Goal: Transaction & Acquisition: Purchase product/service

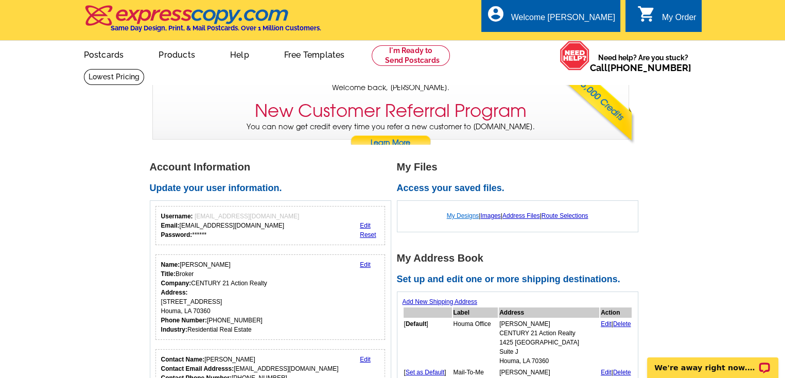
click at [459, 218] on link "My Designs" at bounding box center [463, 215] width 32 height 7
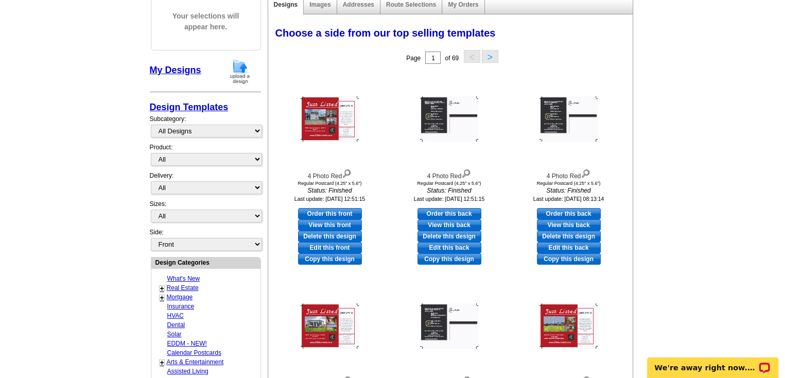
scroll to position [133, 0]
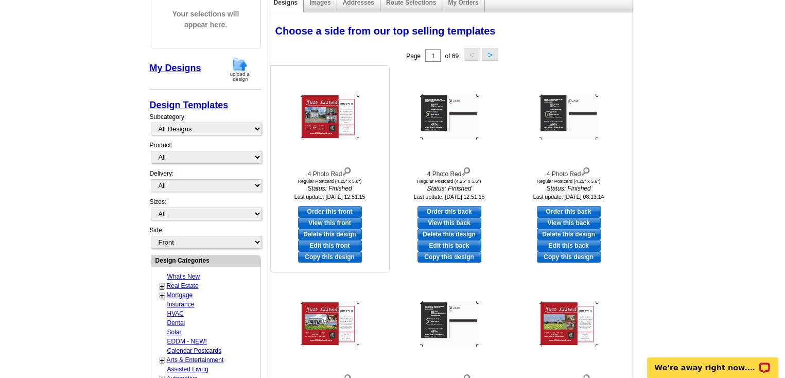
click at [333, 246] on link "Edit this front" at bounding box center [330, 245] width 64 height 11
select select "1"
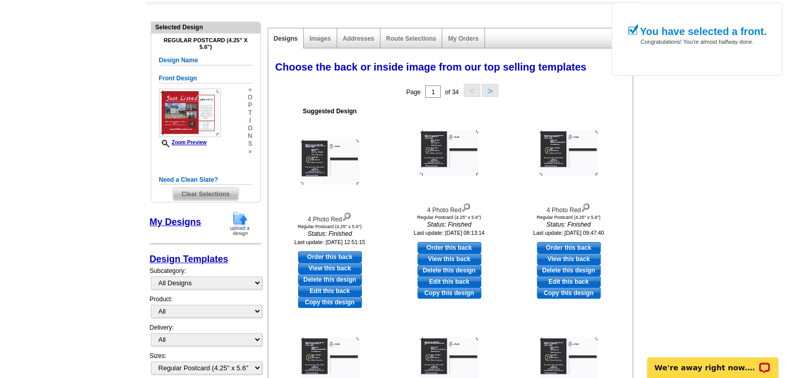
scroll to position [99, 0]
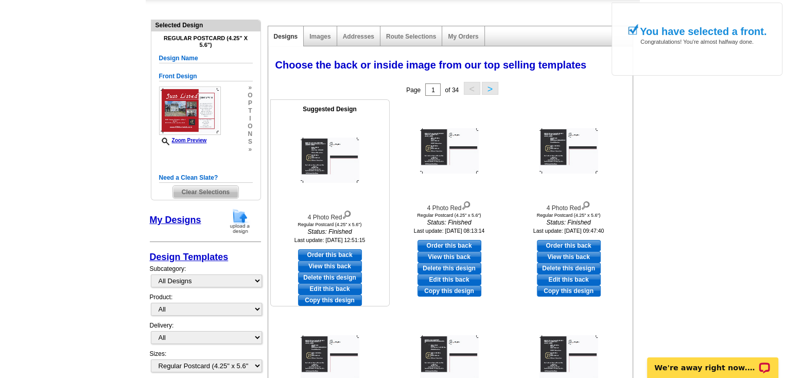
click at [337, 288] on link "Edit this back" at bounding box center [330, 288] width 64 height 11
select select "front"
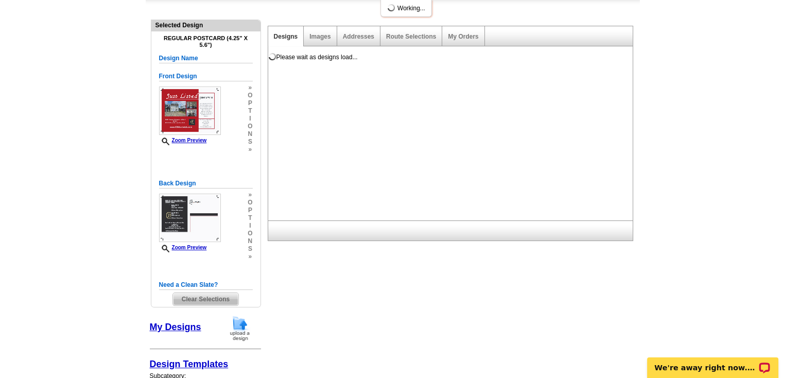
scroll to position [0, 0]
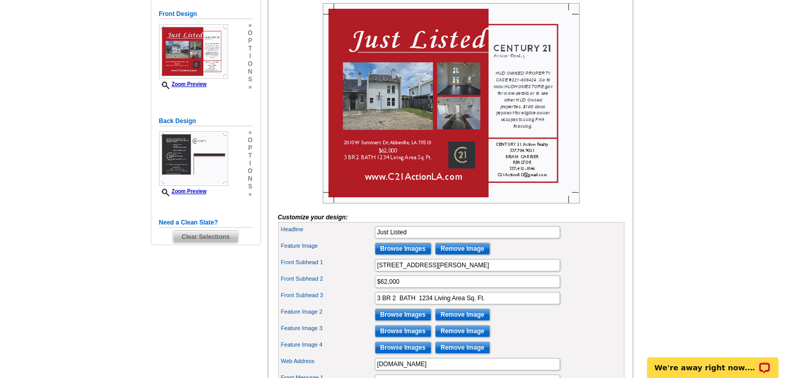
scroll to position [187, 0]
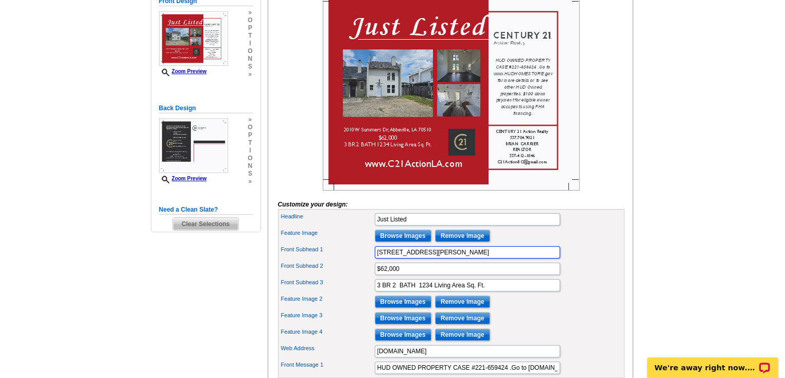
drag, startPoint x: 509, startPoint y: 272, endPoint x: 309, endPoint y: 273, distance: 199.7
click at [309, 260] on div "Front Subhead 1 [STREET_ADDRESS][PERSON_NAME]" at bounding box center [451, 252] width 342 height 16
paste input "[STREET_ADDRESS]"
type input "[STREET_ADDRESS]"
click at [309, 260] on div "Front Subhead 1 500 4Th St, Duson, LA 70529" at bounding box center [451, 252] width 342 height 16
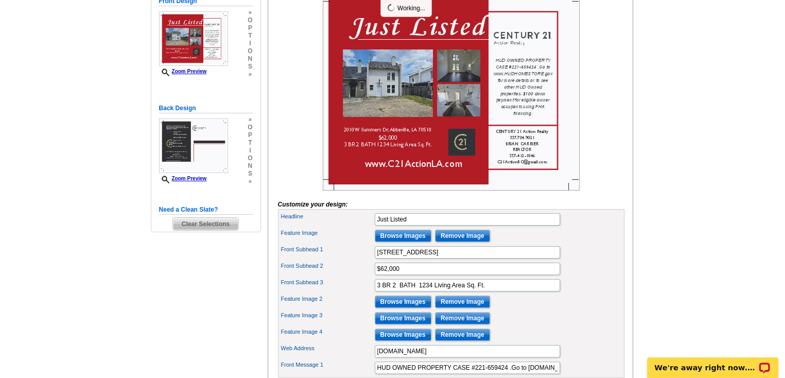
scroll to position [0, 0]
click at [414, 275] on input "$62,000" at bounding box center [467, 269] width 185 height 12
type input "$120,000"
click at [561, 326] on div "Feature Image 3 Browse Images Remove Image" at bounding box center [451, 318] width 342 height 16
click at [431, 291] on input "3 BR 2 BATH 1234 Living Area Sq. Ft." at bounding box center [467, 285] width 185 height 12
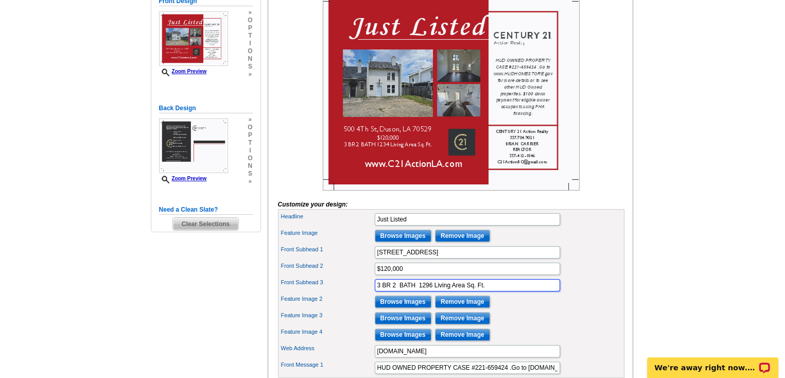
type input "3 BR 2 BATH 1296 Living Area Sq. Ft."
click at [407, 242] on input "Browse Images" at bounding box center [403, 236] width 57 height 12
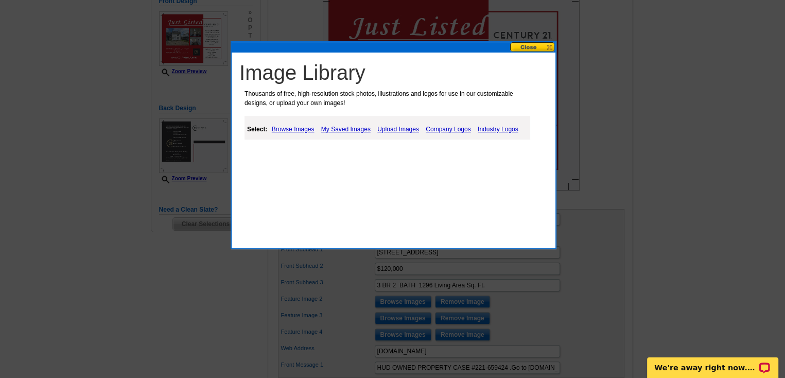
click at [393, 124] on link "Upload Images" at bounding box center [398, 129] width 47 height 12
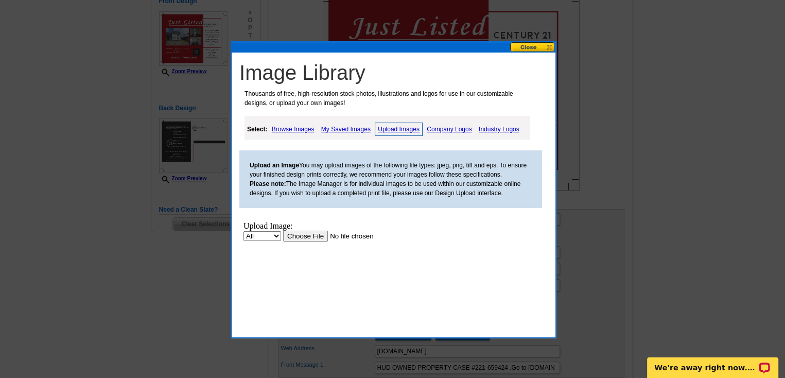
click at [311, 238] on input "file" at bounding box center [348, 236] width 130 height 11
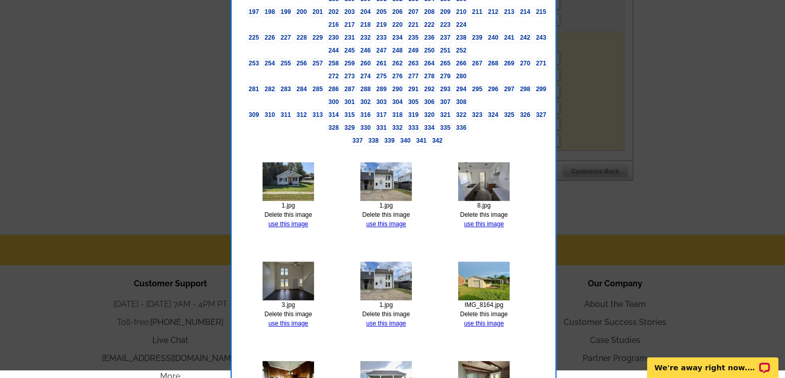
scroll to position [536, 0]
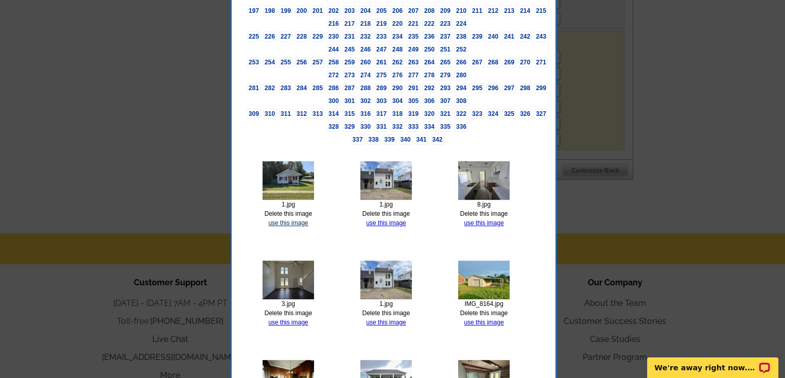
click at [288, 219] on link "use this image" at bounding box center [288, 222] width 40 height 7
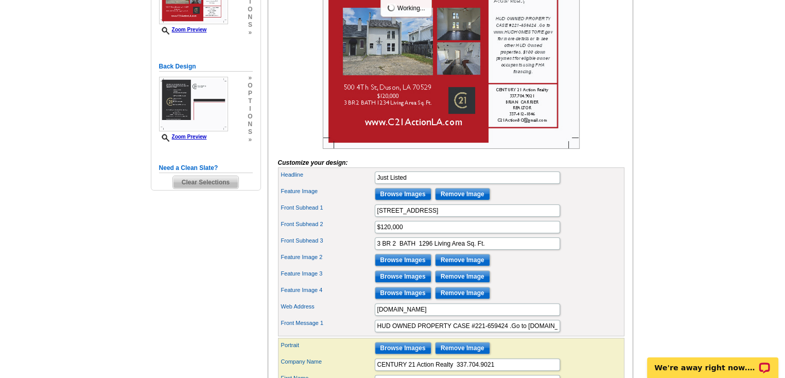
scroll to position [229, 0]
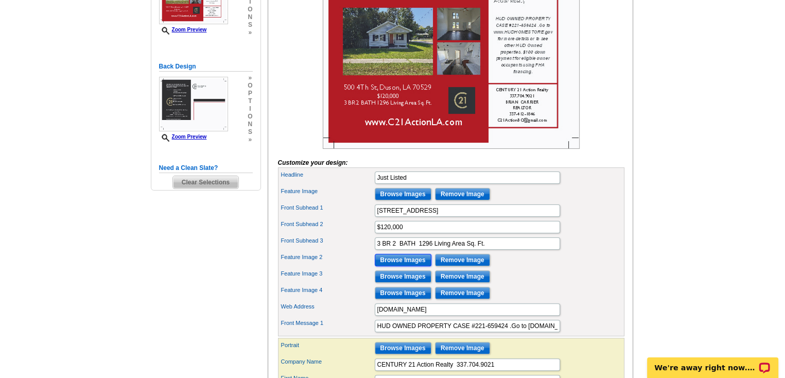
click at [411, 266] on input "Browse Images" at bounding box center [403, 260] width 57 height 12
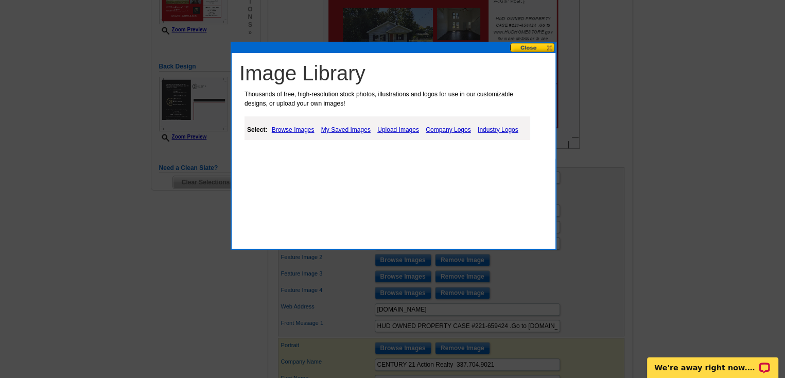
click at [397, 128] on link "Upload Images" at bounding box center [398, 130] width 47 height 12
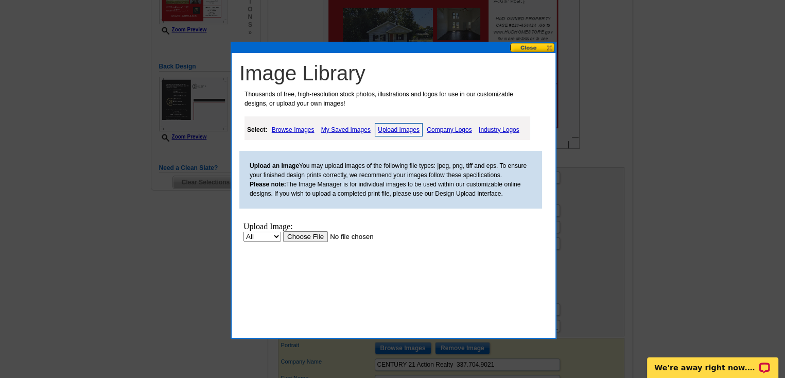
scroll to position [0, 0]
click at [316, 230] on div "Upload Image:" at bounding box center [336, 225] width 187 height 9
click at [313, 231] on input "file" at bounding box center [348, 236] width 130 height 11
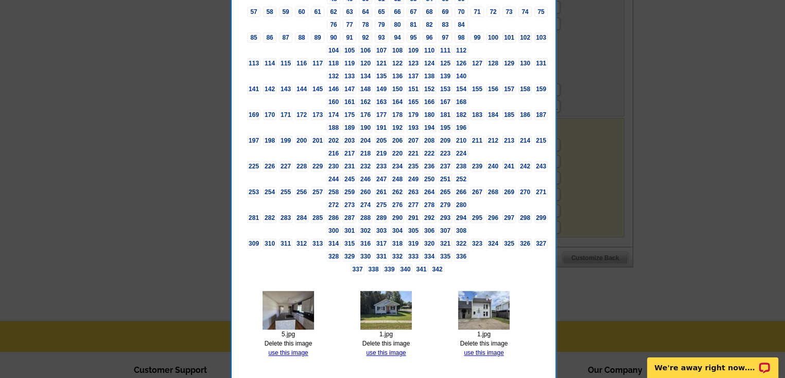
scroll to position [531, 0]
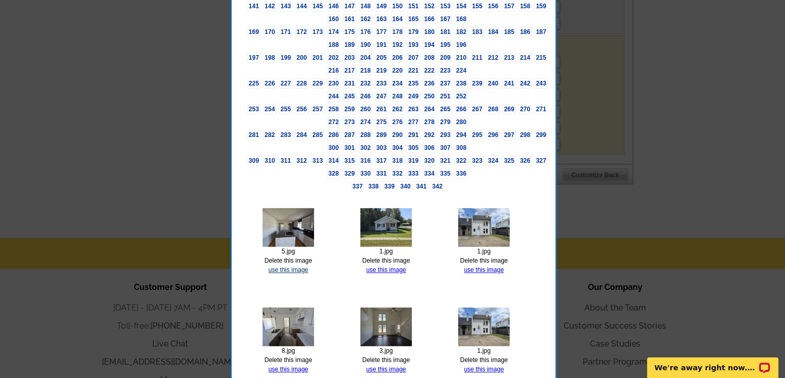
click at [293, 266] on link "use this image" at bounding box center [288, 269] width 40 height 7
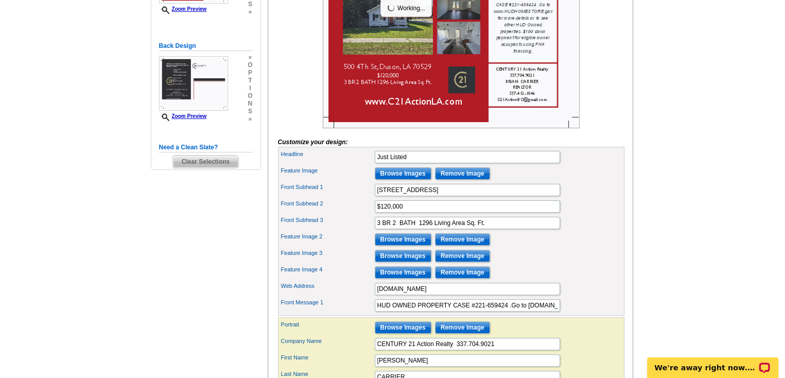
scroll to position [252, 0]
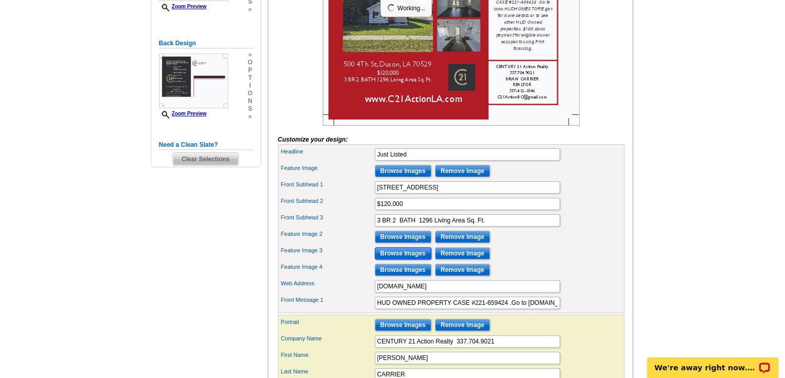
click at [391, 259] on input "Browse Images" at bounding box center [403, 253] width 57 height 12
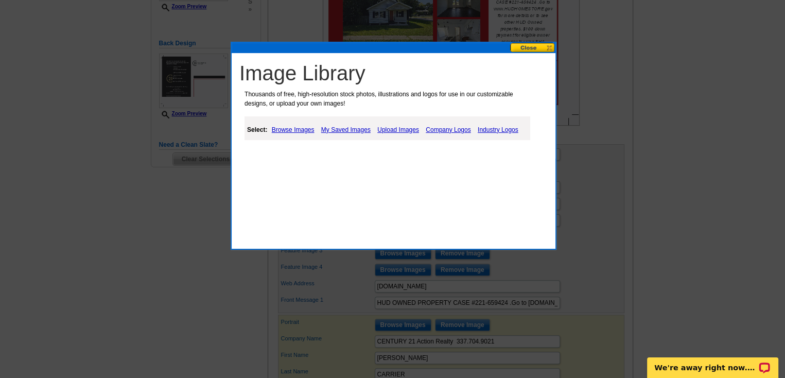
click at [397, 127] on link "Upload Images" at bounding box center [398, 130] width 47 height 12
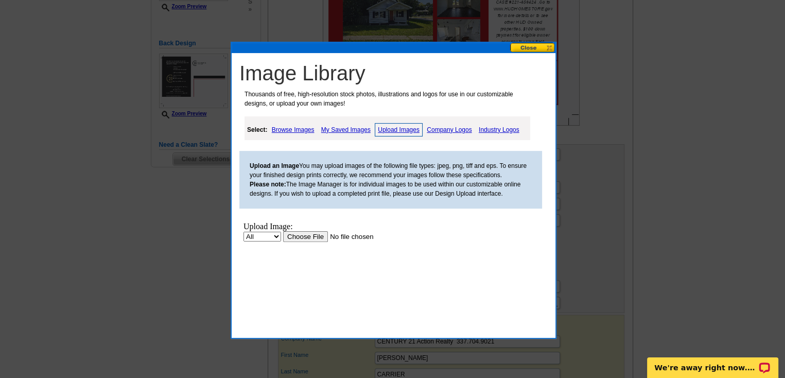
scroll to position [0, 0]
drag, startPoint x: 581, startPoint y: 434, endPoint x: 317, endPoint y: 237, distance: 328.8
click at [317, 237] on input "file" at bounding box center [348, 236] width 130 height 11
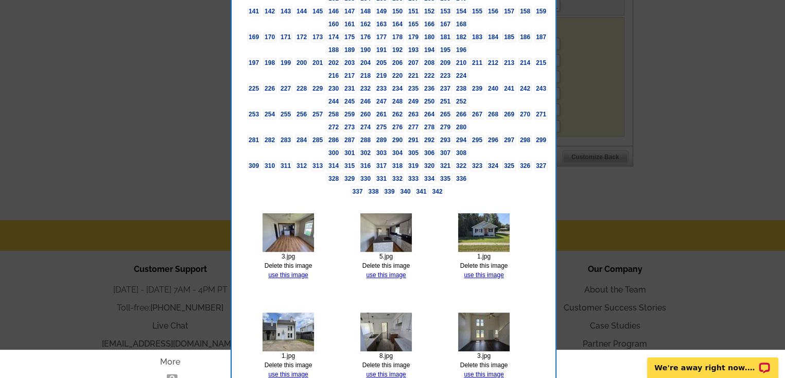
scroll to position [555, 0]
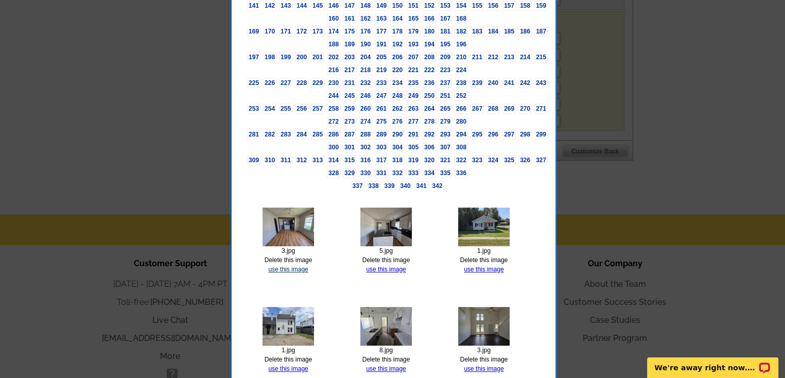
click at [289, 266] on link "use this image" at bounding box center [288, 269] width 40 height 7
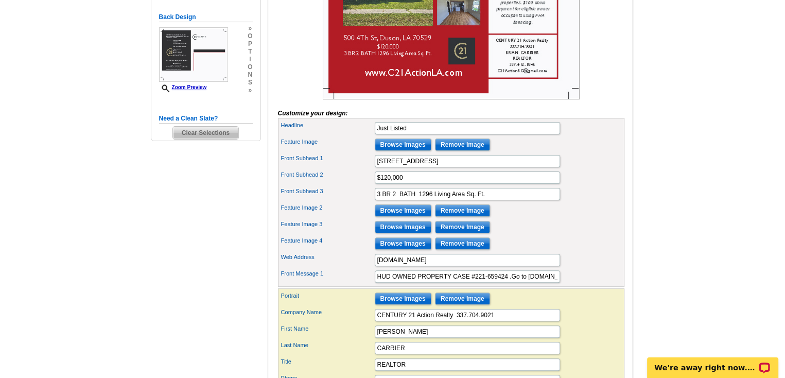
scroll to position [281, 0]
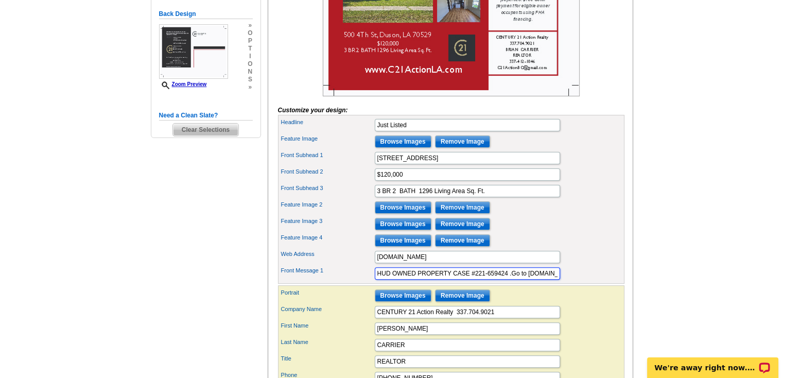
click at [507, 279] on input "HUD OWNED PROPERTY CASE #221-659424 .Go to www.HUDHOMESTORE.gov for more detail…" at bounding box center [467, 273] width 185 height 12
paste input "221-664250"
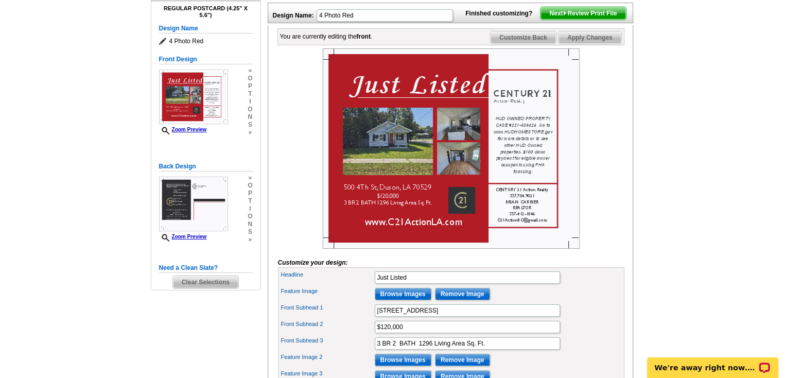
scroll to position [128, 0]
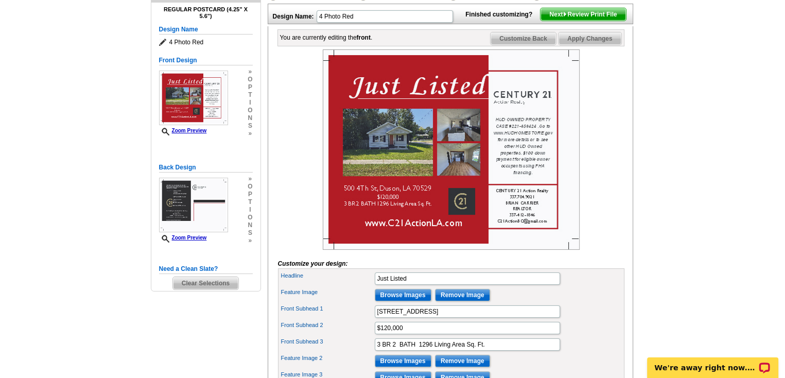
type input "HUD OWNED PROPERTY CASE #221-664250 .Go to www.HUDHOMESTORE.gov for more detail…"
click at [587, 45] on span "Apply Changes" at bounding box center [589, 38] width 62 height 12
click at [523, 45] on span "Customize Back" at bounding box center [523, 38] width 65 height 12
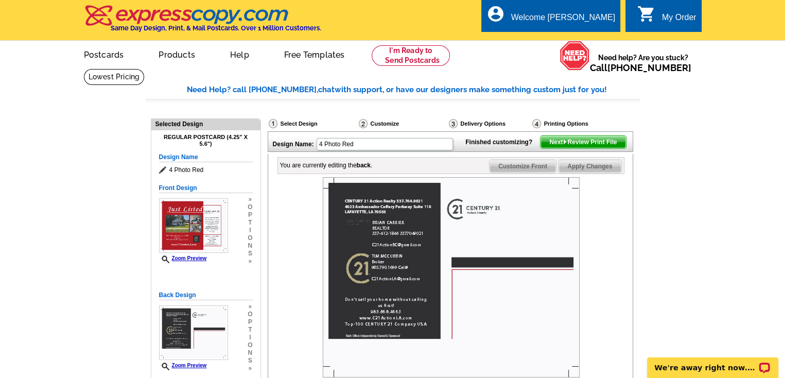
click at [589, 172] on span "Apply Changes" at bounding box center [589, 166] width 62 height 12
click at [588, 148] on span "Next Review Print File" at bounding box center [582, 142] width 85 height 12
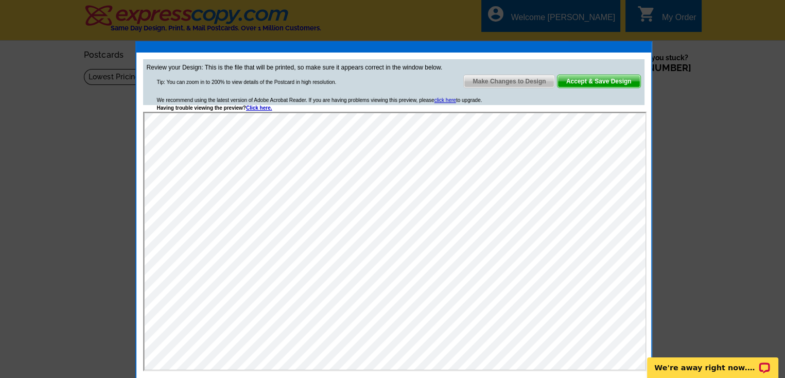
click at [603, 80] on span "Accept & Save Design" at bounding box center [598, 81] width 83 height 12
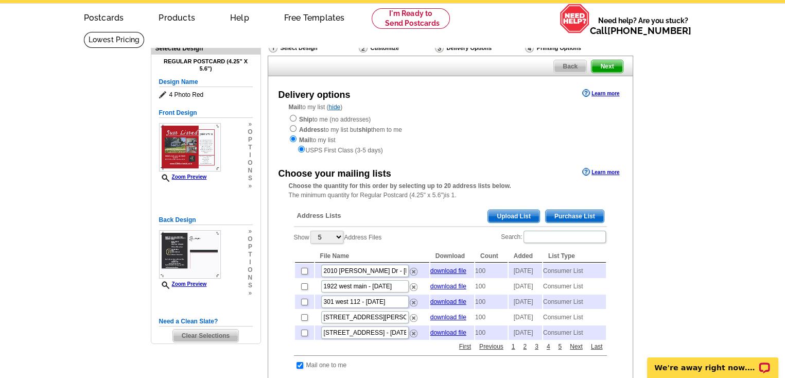
scroll to position [36, 0]
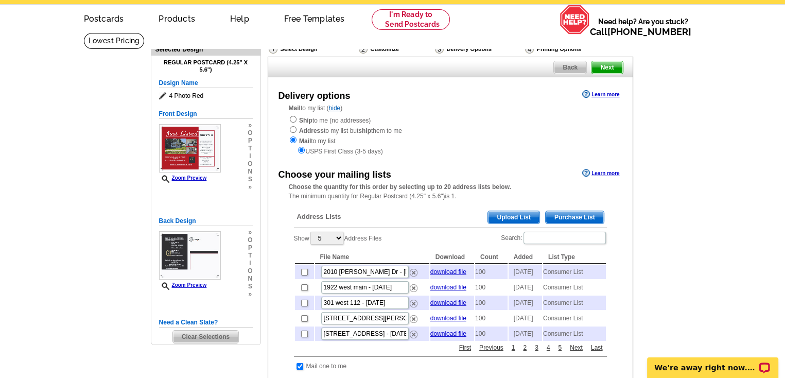
click at [572, 215] on span "Purchase List" at bounding box center [575, 217] width 58 height 12
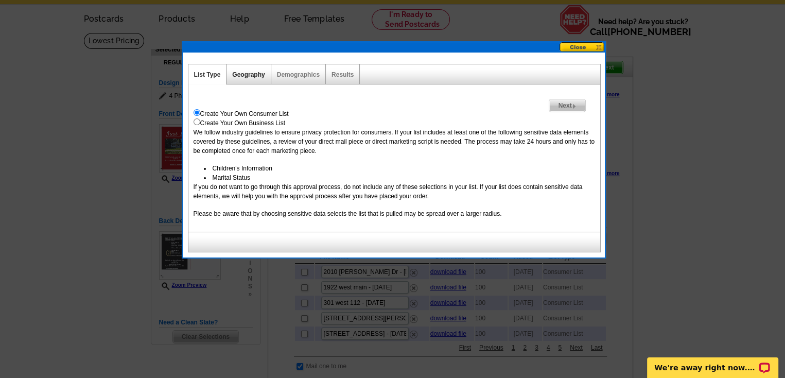
click at [252, 75] on link "Geography" at bounding box center [248, 74] width 32 height 7
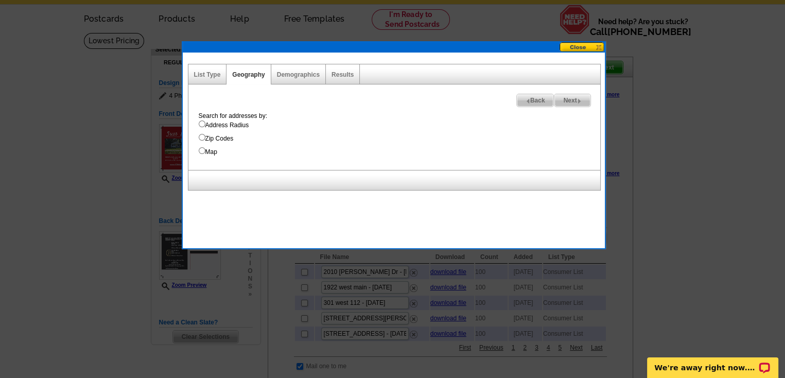
click at [202, 126] on input "Address Radius" at bounding box center [202, 123] width 7 height 7
radio input "true"
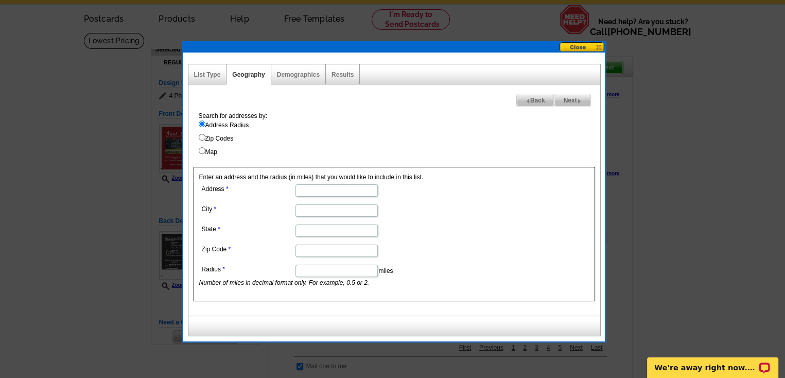
click at [336, 189] on input "Address" at bounding box center [336, 190] width 82 height 12
paste input "92507 AL ,nosuD ,tS hT4 005"
type input "9"
type input "500 4th"
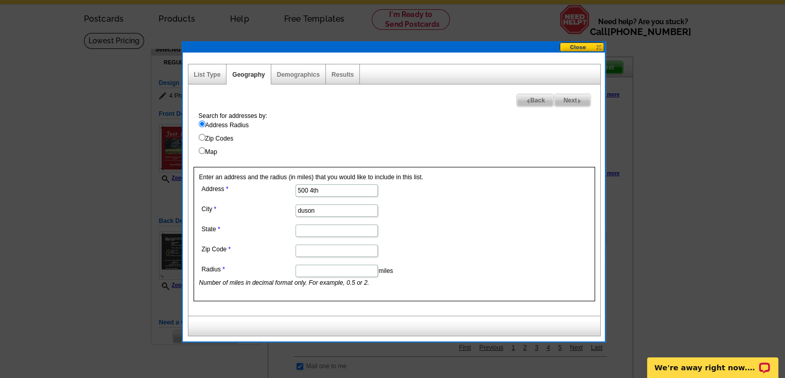
type input "duson"
type input "la"
type input "70529"
type input "0.4"
click at [342, 71] on link "Results" at bounding box center [342, 74] width 22 height 7
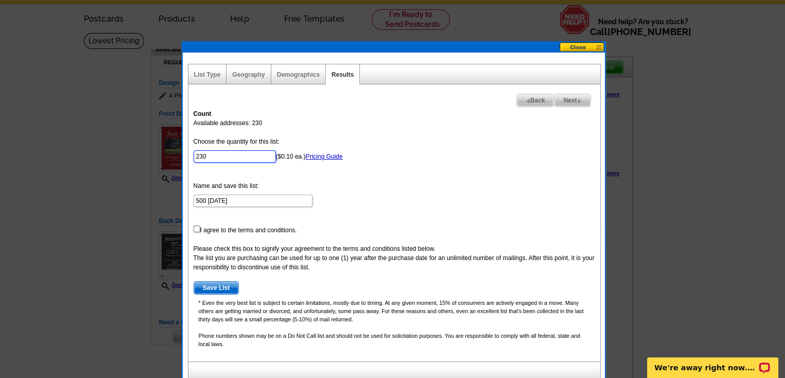
click at [212, 158] on input "230" at bounding box center [235, 156] width 82 height 12
type input "2"
type input "100"
click at [196, 227] on input "checkbox" at bounding box center [197, 228] width 7 height 7
checkbox input "true"
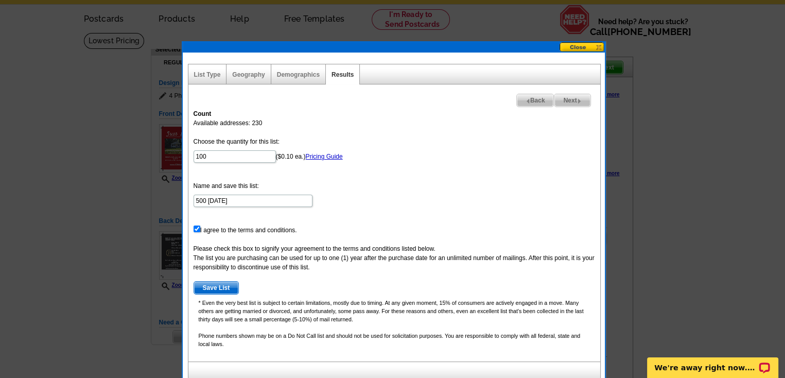
click at [218, 286] on span "Save List" at bounding box center [216, 288] width 45 height 12
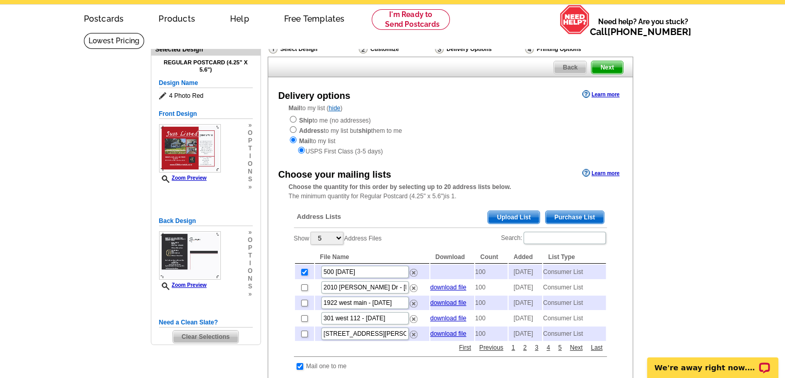
click at [609, 65] on span "Next" at bounding box center [606, 67] width 31 height 12
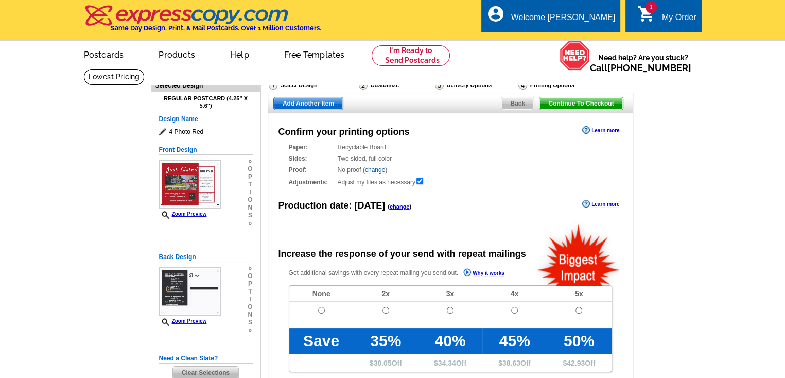
radio input "false"
click at [321, 308] on input "radio" at bounding box center [321, 310] width 7 height 7
radio input "true"
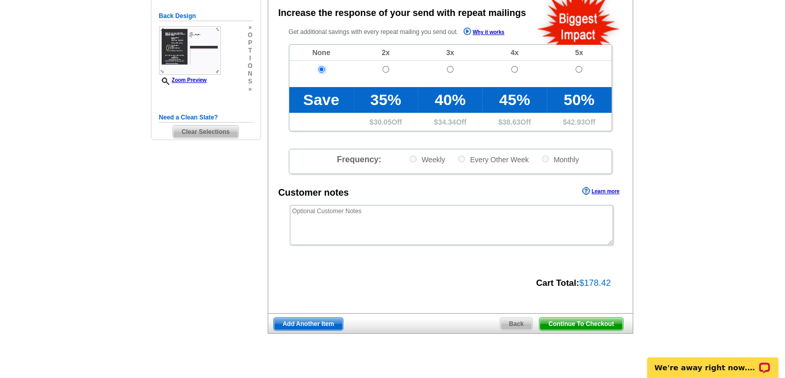
scroll to position [243, 0]
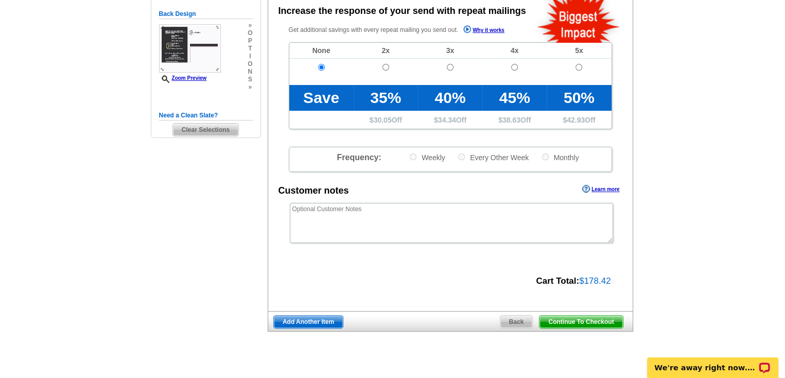
click at [581, 318] on span "Continue To Checkout" at bounding box center [580, 322] width 83 height 12
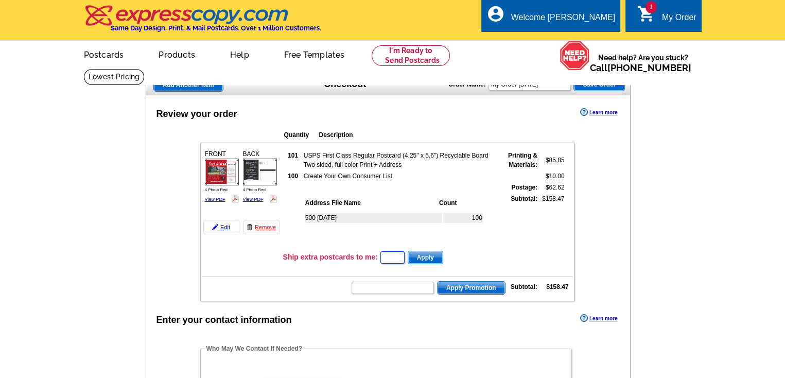
click at [399, 252] on input "text" at bounding box center [392, 257] width 24 height 12
type input "CHAT20"
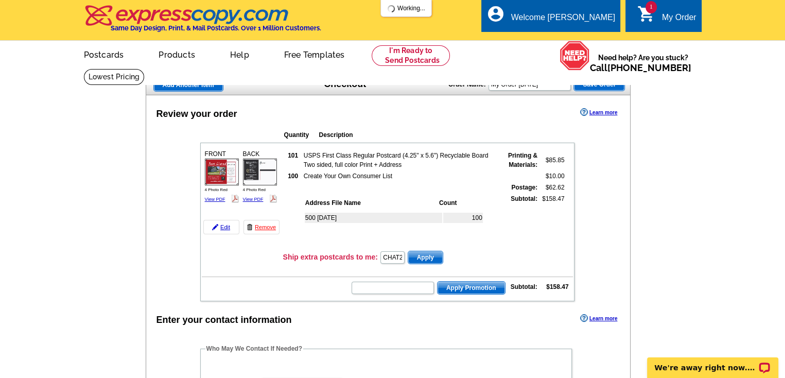
click at [428, 254] on span "Apply" at bounding box center [425, 257] width 34 height 12
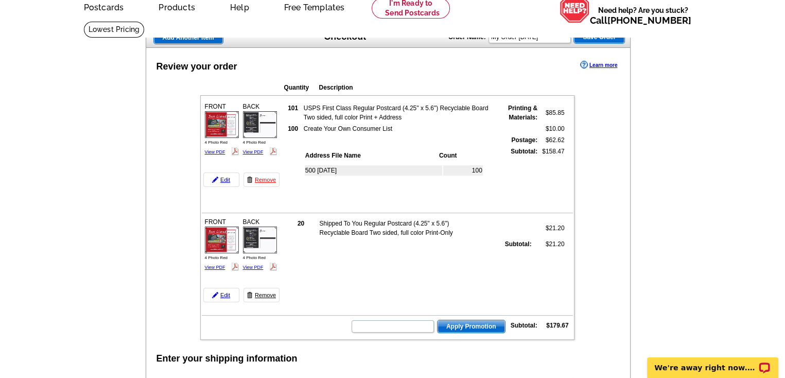
click at [267, 291] on link "Remove" at bounding box center [261, 295] width 36 height 14
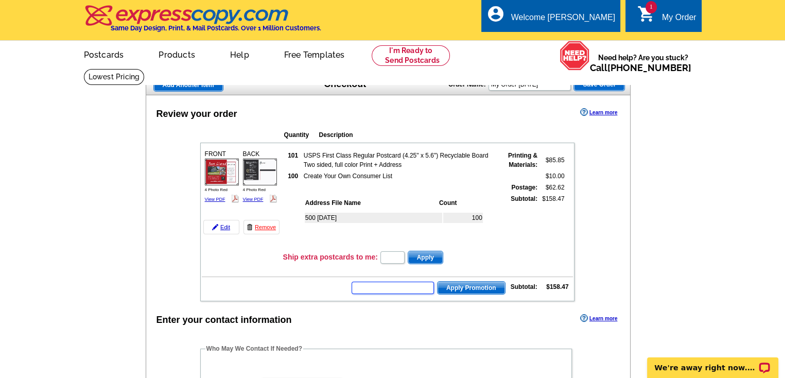
click at [412, 285] on input "text" at bounding box center [393, 288] width 82 height 12
type input "chat20"
click at [473, 285] on span "Apply Promotion" at bounding box center [471, 288] width 67 height 12
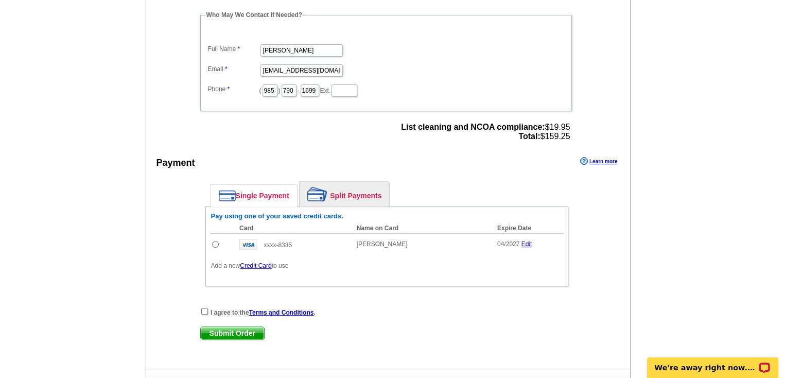
scroll to position [368, 0]
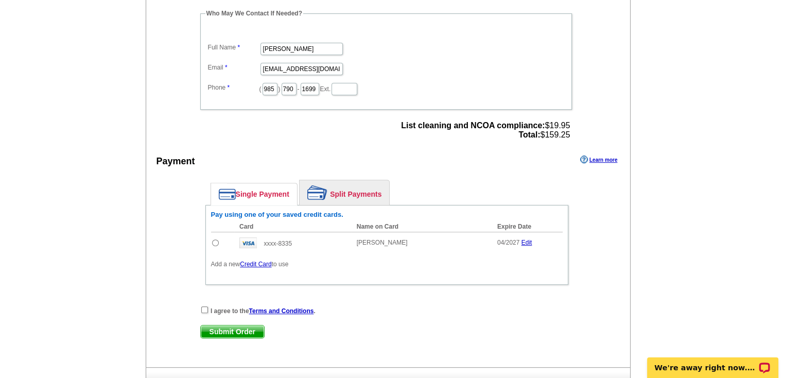
click at [214, 241] on td at bounding box center [223, 243] width 24 height 22
click at [214, 239] on input "radio" at bounding box center [215, 242] width 7 height 7
radio input "true"
click at [204, 306] on input "checkbox" at bounding box center [204, 309] width 7 height 7
checkbox input "true"
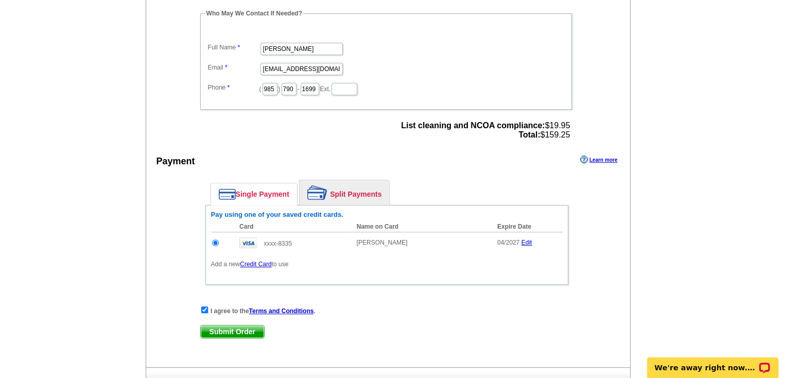
click at [239, 326] on span "Submit Order" at bounding box center [232, 331] width 63 height 12
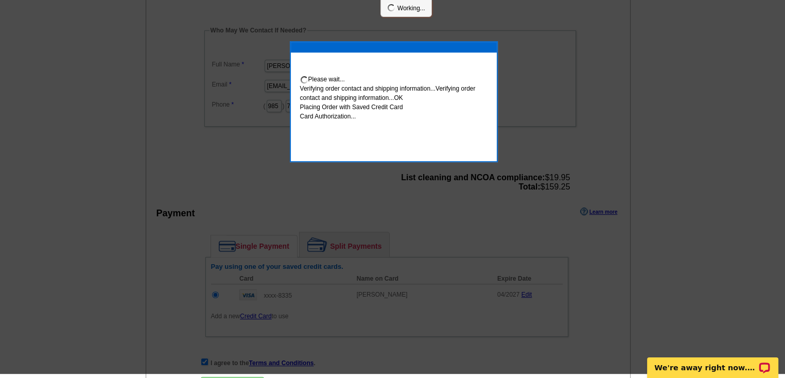
scroll to position [364, 0]
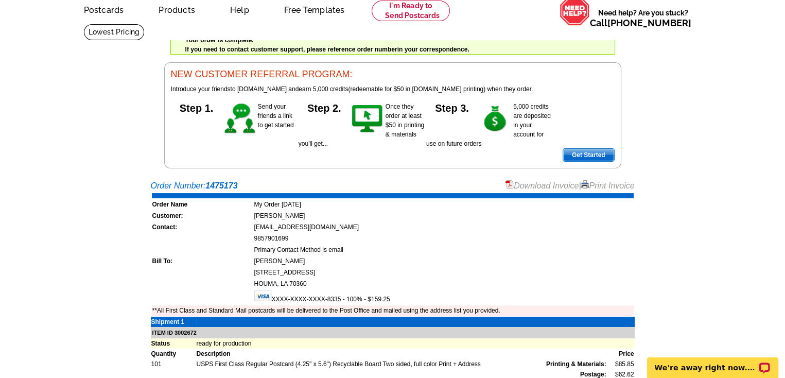
scroll to position [38, 0]
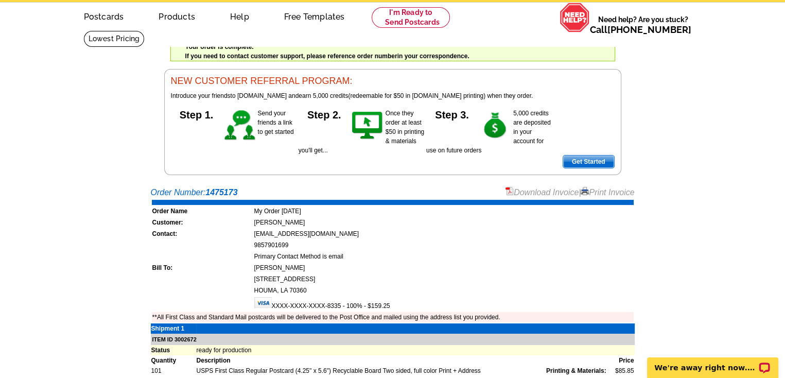
click at [531, 192] on link "Download Invoice" at bounding box center [541, 192] width 73 height 9
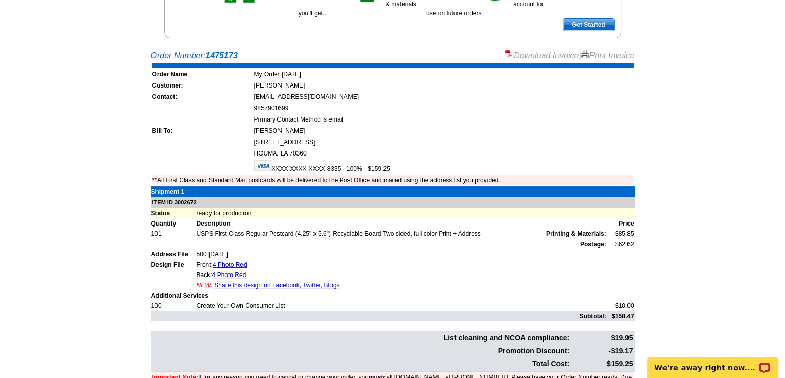
scroll to position [185, 0]
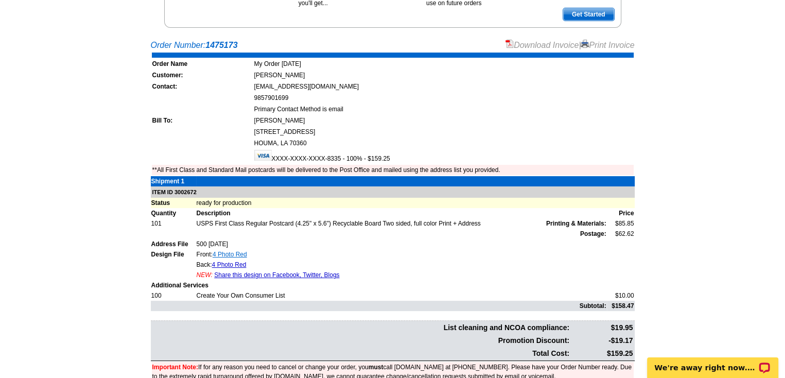
click at [230, 251] on link "4 Photo Red" at bounding box center [230, 254] width 34 height 7
click at [228, 261] on link "4 Photo Red" at bounding box center [229, 264] width 34 height 7
